Goal: Information Seeking & Learning: Learn about a topic

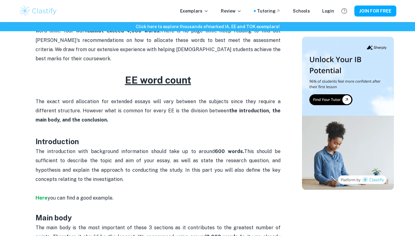
scroll to position [231, 0]
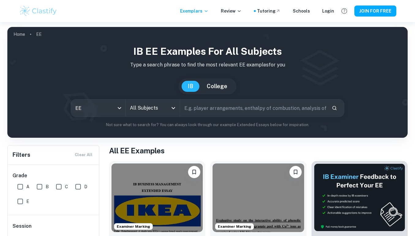
scroll to position [47, 0]
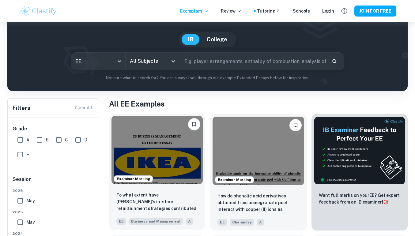
click at [182, 152] on img at bounding box center [156, 150] width 91 height 69
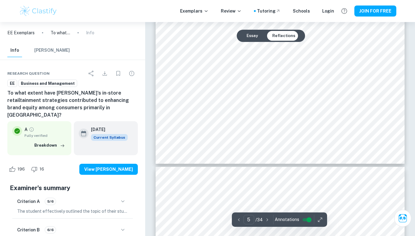
scroll to position [1715, 0]
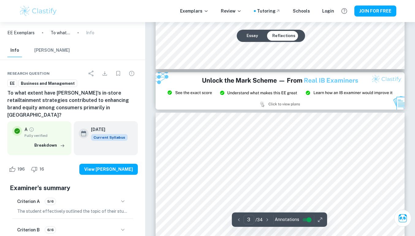
type input "2"
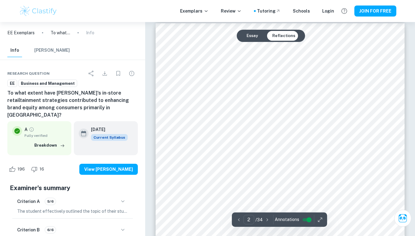
scroll to position [396, 0]
